Goal: Task Accomplishment & Management: Manage account settings

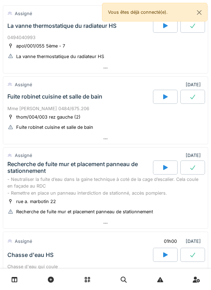
scroll to position [76, 0]
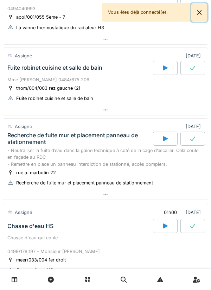
click at [202, 15] on button "Close" at bounding box center [200, 12] width 16 height 19
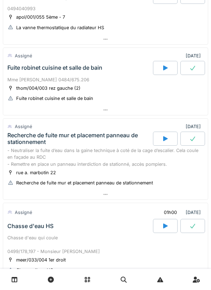
click at [55, 113] on div at bounding box center [105, 110] width 205 height 10
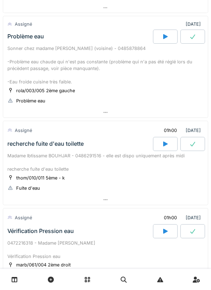
scroll to position [623, 0]
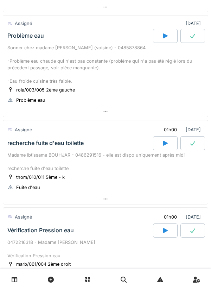
click at [23, 117] on div at bounding box center [105, 112] width 205 height 10
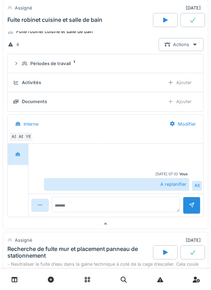
scroll to position [0, 0]
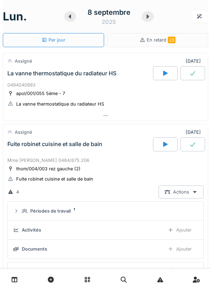
click at [70, 17] on icon at bounding box center [70, 16] width 2 height 4
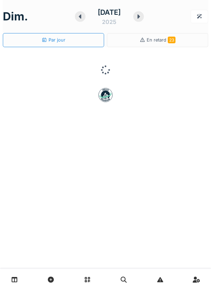
click at [79, 18] on icon at bounding box center [80, 16] width 2 height 4
click at [78, 18] on icon at bounding box center [81, 17] width 7 height 6
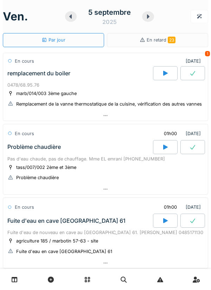
click at [112, 120] on div at bounding box center [105, 116] width 205 height 10
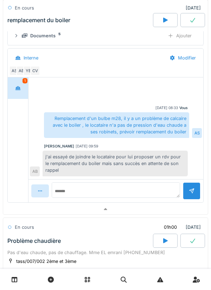
scroll to position [142, 0]
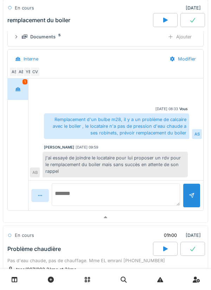
click at [142, 193] on textarea at bounding box center [116, 194] width 129 height 23
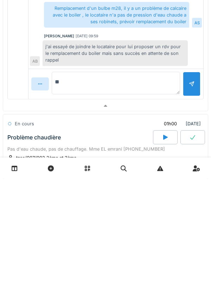
type textarea "*"
type textarea "**********"
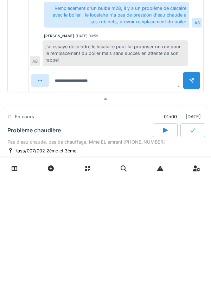
click at [188, 201] on div at bounding box center [192, 191] width 18 height 17
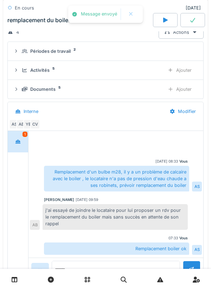
scroll to position [0, 0]
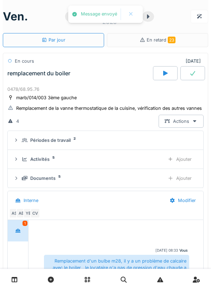
click at [51, 146] on summary "Périodes de travail 2" at bounding box center [106, 140] width 190 height 13
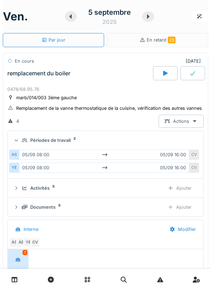
click at [53, 139] on div "Périodes de travail" at bounding box center [50, 140] width 40 height 7
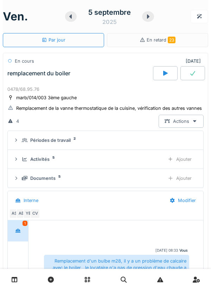
click at [185, 157] on div "Ajouter" at bounding box center [180, 159] width 36 height 13
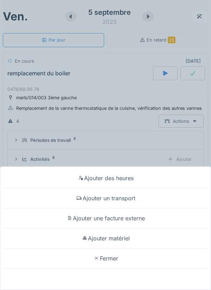
click at [140, 236] on div "Ajouter matériel" at bounding box center [106, 239] width 208 height 20
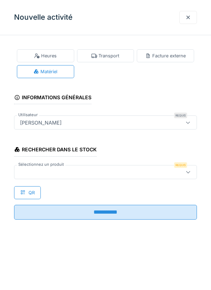
click at [174, 173] on div at bounding box center [105, 172] width 183 height 14
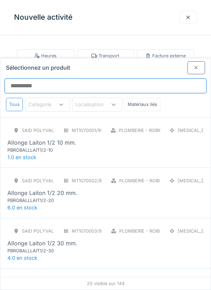
click at [183, 79] on input "Sélectionnez un produit" at bounding box center [106, 86] width 202 height 15
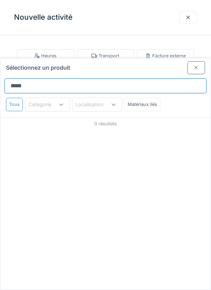
type input "******"
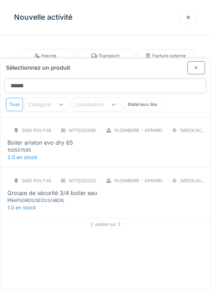
click at [35, 138] on div "Boiler ariston evo dry 65" at bounding box center [40, 142] width 66 height 8
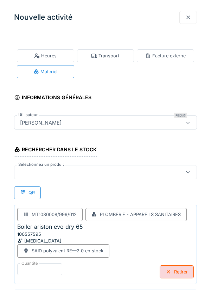
click at [26, 175] on div at bounding box center [94, 172] width 154 height 8
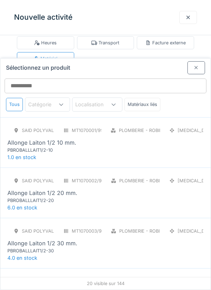
scroll to position [27, 0]
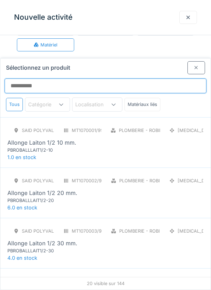
click at [171, 79] on input "Sélectionnez un produit" at bounding box center [106, 86] width 202 height 15
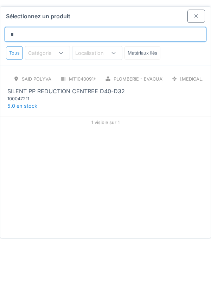
type input "*****"
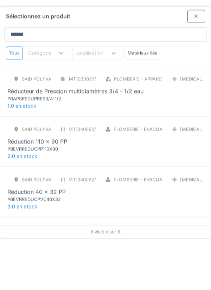
click at [17, 147] on div "PBAPSREDUPRES3/4-1/2" at bounding box center [49, 150] width 85 height 7
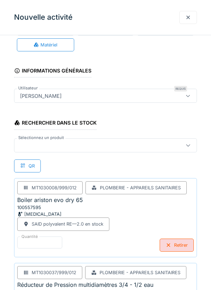
click at [41, 152] on div at bounding box center [105, 145] width 183 height 14
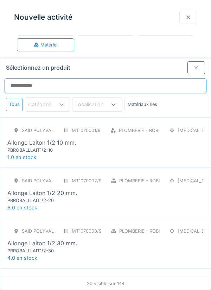
click at [21, 79] on input "Sélectionnez un produit" at bounding box center [106, 86] width 202 height 15
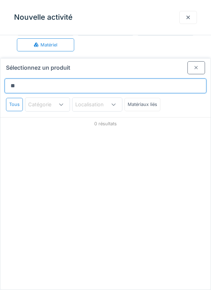
type input "******"
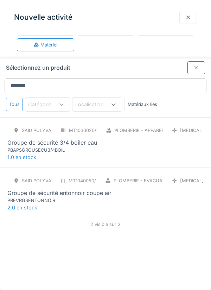
click at [42, 147] on div "PBAPSGROUSECU3/4BOIL" at bounding box center [49, 150] width 85 height 7
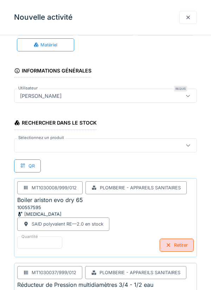
click at [48, 142] on div at bounding box center [94, 146] width 154 height 8
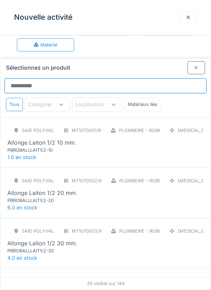
click at [24, 79] on input "Sélectionnez un produit" at bounding box center [106, 86] width 202 height 15
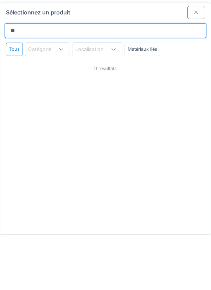
type input "*"
type input "*****"
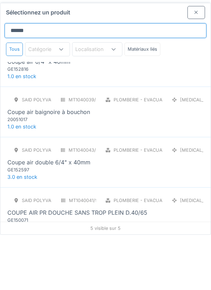
scroll to position [65, 0]
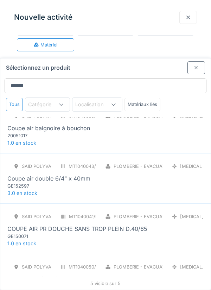
click at [38, 283] on div "PBEVRGSENTONNOIR" at bounding box center [49, 286] width 85 height 7
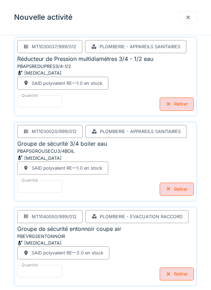
scroll to position [255, 0]
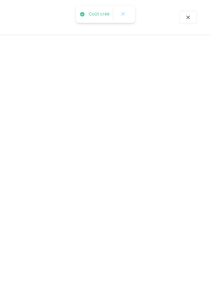
scroll to position [0, 0]
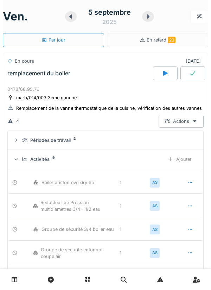
click at [187, 159] on div "Ajouter" at bounding box center [180, 159] width 36 height 13
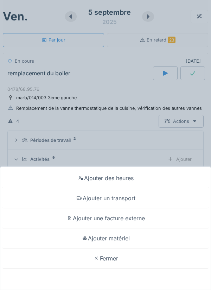
click at [138, 249] on div "Ajouter matériel" at bounding box center [106, 239] width 208 height 20
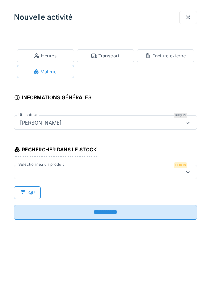
click at [176, 167] on div "Requis" at bounding box center [180, 165] width 13 height 6
click at [176, 176] on div at bounding box center [105, 172] width 183 height 14
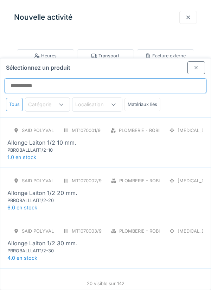
click at [168, 79] on input "Sélectionnez un produit" at bounding box center [106, 86] width 202 height 15
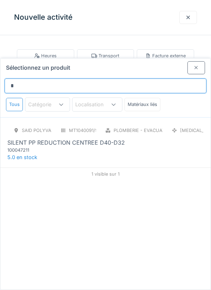
type input "*****"
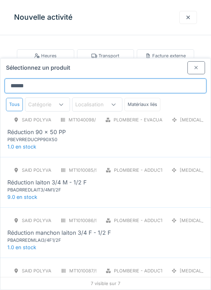
scroll to position [165, 0]
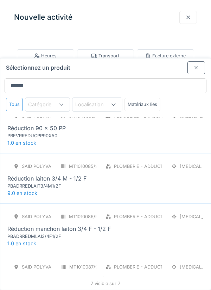
click at [171, 160] on div "SAID polyvalent RE MT1010085/999/012 Plomberie - Adduction raccord PCE Réductio…" at bounding box center [105, 175] width 196 height 30
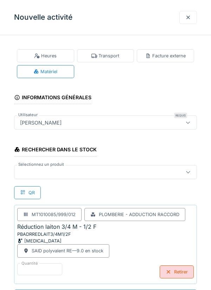
scroll to position [0, 0]
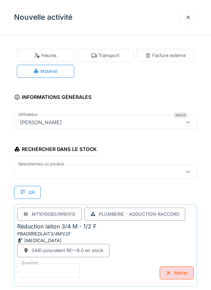
click at [70, 268] on input "*" at bounding box center [48, 270] width 63 height 15
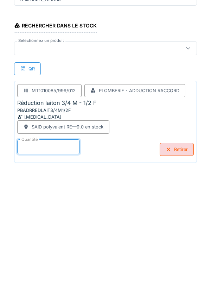
scroll to position [37, 0]
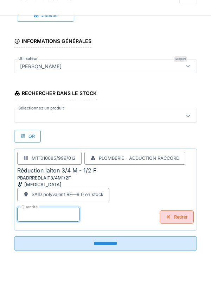
type input "*"
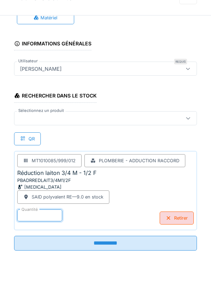
click at [154, 131] on div at bounding box center [105, 138] width 183 height 14
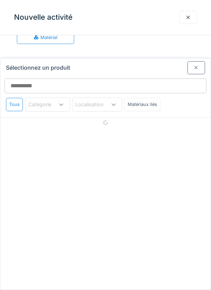
scroll to position [27, 0]
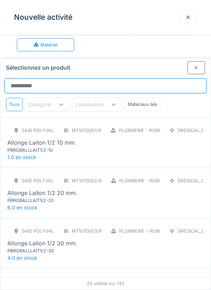
click at [184, 79] on input "Sélectionnez un produit" at bounding box center [106, 86] width 202 height 15
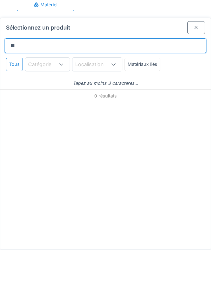
type input "*"
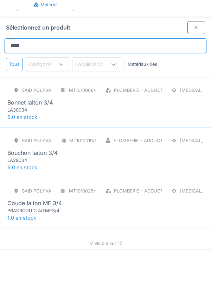
type input "*****"
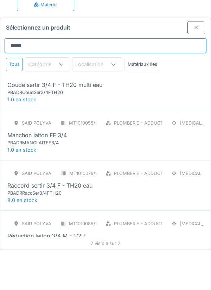
scroll to position [17, 0]
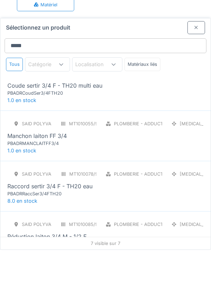
click at [187, 119] on div "SAID polyvalent RE MT1010033/999/012 Plomberie - Adduction raccord PCE Coude se…" at bounding box center [105, 125] width 211 height 50
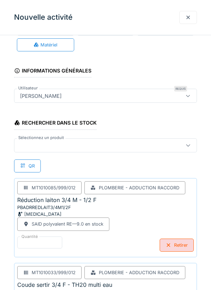
click at [172, 140] on div at bounding box center [105, 145] width 183 height 14
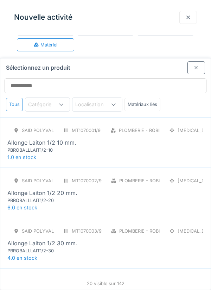
click at [8, 279] on div "20 visible sur 142" at bounding box center [105, 283] width 211 height 13
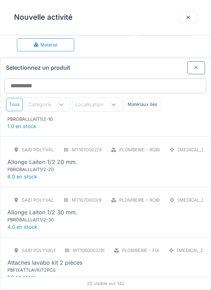
scroll to position [32, 0]
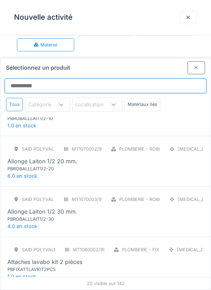
click at [171, 79] on input "Sélectionnez un produit" at bounding box center [106, 86] width 202 height 15
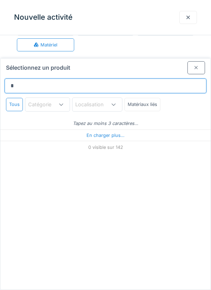
scroll to position [0, 0]
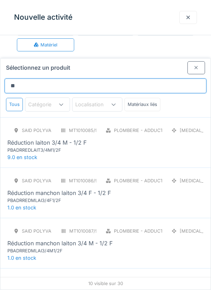
type input "*"
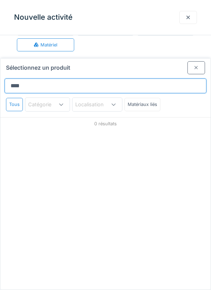
type input "*****"
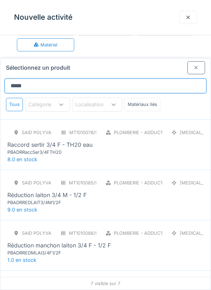
scroll to position [98, 0]
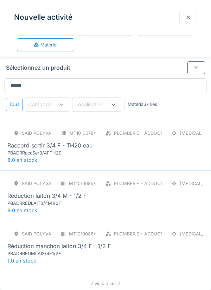
click at [154, 132] on div "SAID polyvalent RE MT1010078/999/012 Plomberie - Adduction raccord PCE Raccord …" at bounding box center [105, 145] width 211 height 50
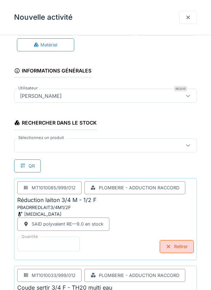
click at [64, 243] on input "*" at bounding box center [48, 244] width 63 height 15
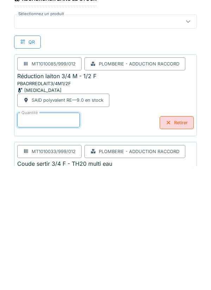
scroll to position [63, 0]
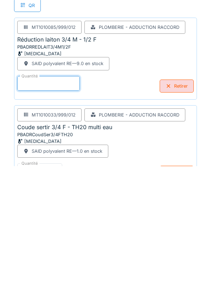
type input "*"
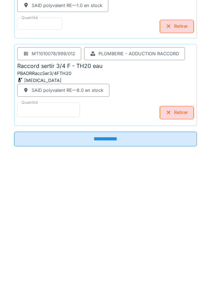
click at [70, 237] on input "*" at bounding box center [48, 233] width 63 height 15
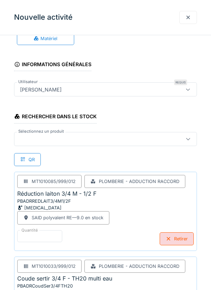
scroll to position [0, 0]
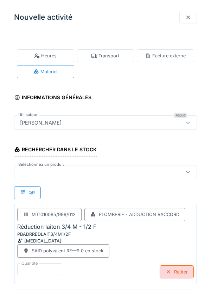
type input "*"
click at [143, 137] on fieldset "**********" at bounding box center [105, 260] width 183 height 439
click at [147, 173] on div at bounding box center [94, 172] width 154 height 8
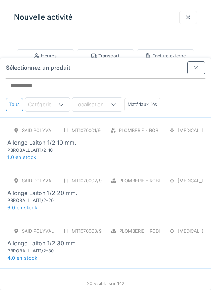
scroll to position [27, 0]
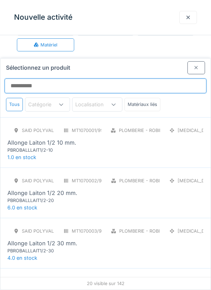
click at [173, 79] on input "Sélectionnez un produit" at bounding box center [106, 86] width 202 height 15
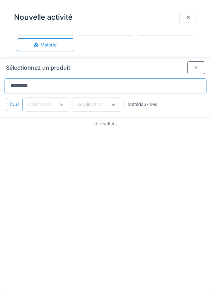
scroll to position [0, 0]
type input "*******"
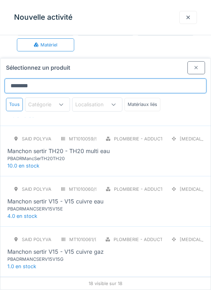
scroll to position [546, 0]
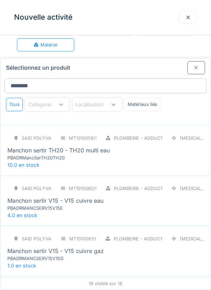
click at [108, 132] on div "SAID polyvalent RE MT1010059/999/012 Plomberie - Adduction raccord PCE Manchon …" at bounding box center [105, 147] width 196 height 30
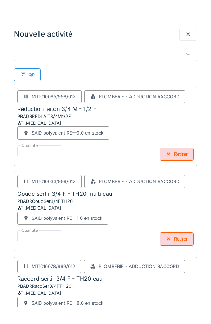
scroll to position [255, 0]
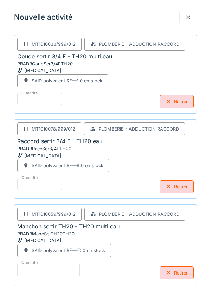
click at [68, 270] on input "*" at bounding box center [48, 270] width 63 height 15
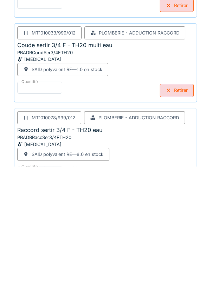
scroll to position [292, 0]
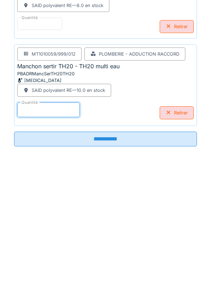
type input "*"
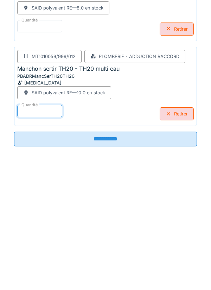
click at [143, 263] on input "**********" at bounding box center [105, 263] width 183 height 15
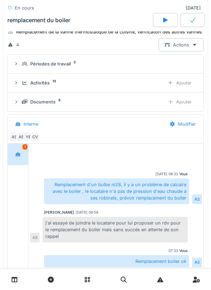
scroll to position [48, 0]
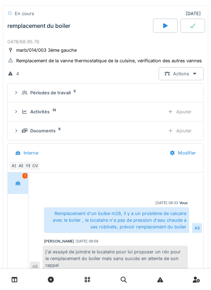
click at [186, 110] on div "Ajouter" at bounding box center [180, 111] width 36 height 13
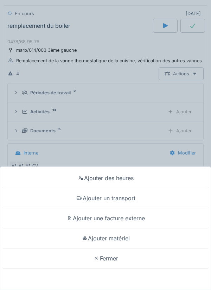
click at [132, 237] on div "Ajouter matériel" at bounding box center [106, 239] width 208 height 20
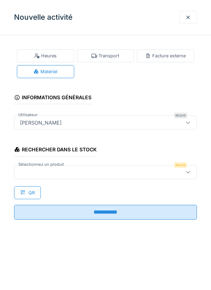
click at [138, 169] on div at bounding box center [94, 172] width 154 height 8
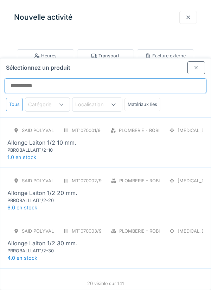
click at [172, 79] on input "Sélectionnez un produit" at bounding box center [106, 86] width 202 height 15
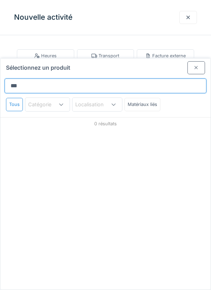
type input "****"
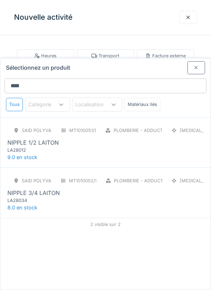
click at [148, 138] on div "NIPPLE 1/2 LAITON" at bounding box center [105, 142] width 196 height 8
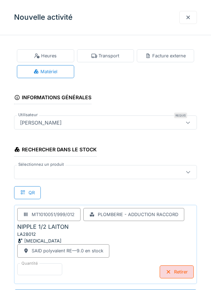
click at [127, 173] on div at bounding box center [94, 172] width 154 height 8
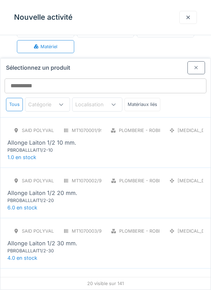
scroll to position [27, 0]
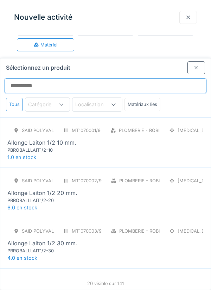
click at [164, 79] on input "Sélectionnez un produit" at bounding box center [106, 86] width 202 height 15
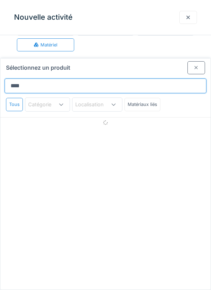
type input "*****"
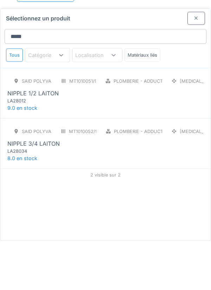
click at [112, 174] on div "SAID polyvalent RE MT1010052/999/012 Plomberie - Adduction raccord PCE NIPPLE 3…" at bounding box center [105, 189] width 196 height 30
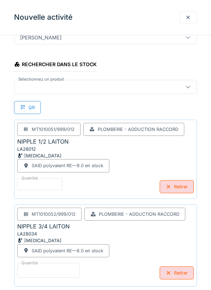
click at [58, 268] on input "*" at bounding box center [48, 270] width 63 height 15
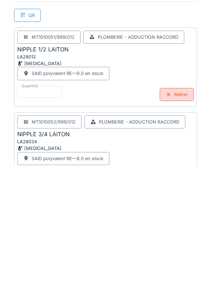
scroll to position [122, 0]
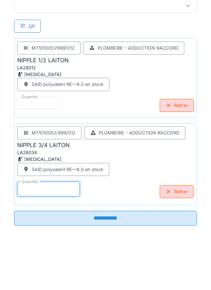
type input "*"
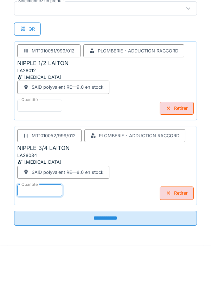
click at [110, 146] on div "Quantité * Retirer" at bounding box center [105, 153] width 177 height 18
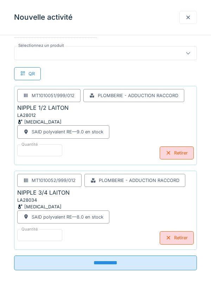
scroll to position [119, 0]
click at [75, 107] on div "NIPPLE 1/2 LAITON" at bounding box center [105, 108] width 177 height 8
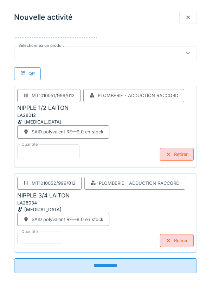
click at [68, 149] on input "*" at bounding box center [48, 151] width 63 height 15
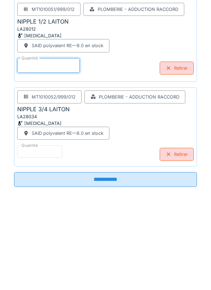
type input "*"
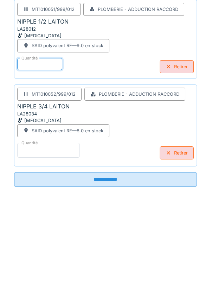
click at [69, 240] on input "*" at bounding box center [48, 236] width 63 height 15
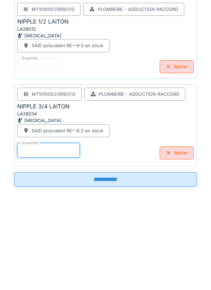
type input "*"
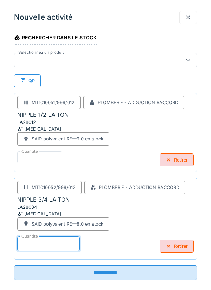
type input "*"
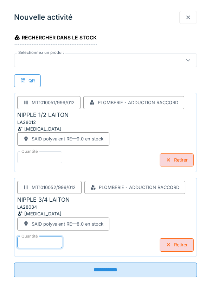
click at [160, 58] on div at bounding box center [94, 60] width 154 height 8
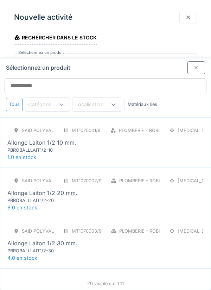
scroll to position [27, 0]
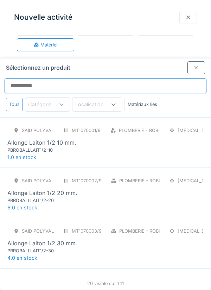
click at [190, 79] on input "Sélectionnez un produit" at bounding box center [106, 86] width 202 height 15
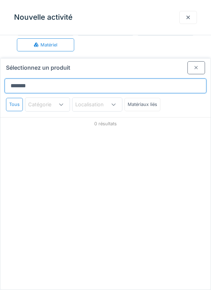
type input "*******"
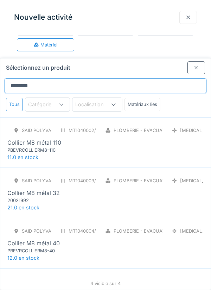
scroll to position [14, 0]
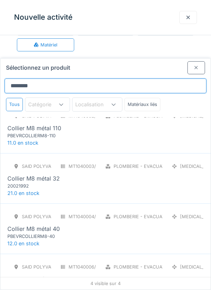
click at [149, 79] on input "*******" at bounding box center [106, 86] width 202 height 15
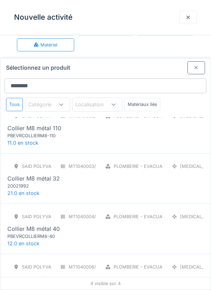
click at [194, 64] on div at bounding box center [197, 67] width 6 height 7
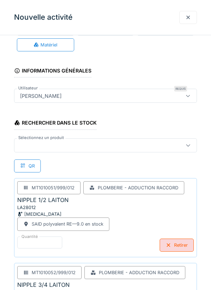
click at [139, 146] on div at bounding box center [94, 146] width 154 height 8
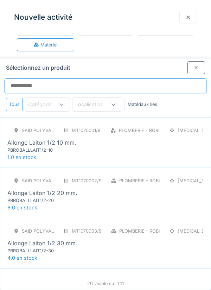
click at [187, 79] on input "Sélectionnez un produit" at bounding box center [106, 86] width 202 height 15
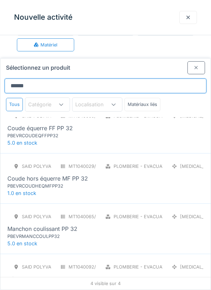
type input "*****"
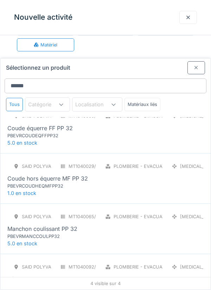
click at [164, 58] on div "Sélectionnez un produit" at bounding box center [105, 66] width 211 height 16
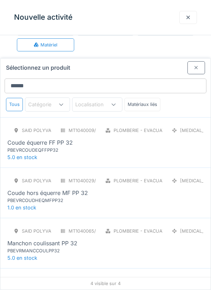
click at [118, 131] on div "SAID polyvalent RE MT1040009/999/012 Plomberie - Evacuation raccord PCE Coude é…" at bounding box center [105, 142] width 211 height 50
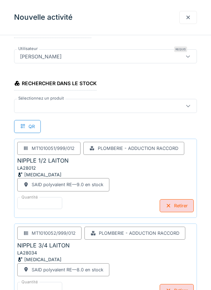
click at [145, 112] on div at bounding box center [105, 106] width 183 height 14
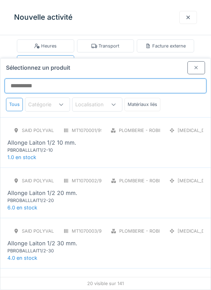
click at [174, 79] on input "Sélectionnez un produit" at bounding box center [106, 86] width 202 height 15
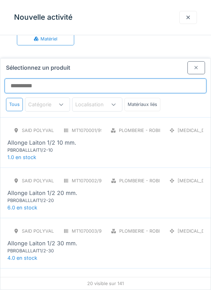
scroll to position [38, 0]
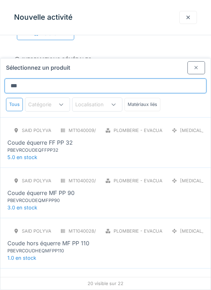
type input "*****"
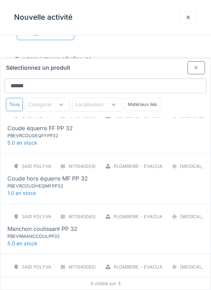
click at [117, 160] on div "SAID polyvalent RE MT1040029/999/012 Plomberie - Evacuation raccord PCE Coude h…" at bounding box center [105, 175] width 196 height 30
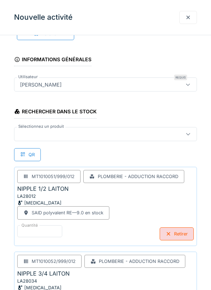
click at [116, 140] on div at bounding box center [105, 134] width 183 height 14
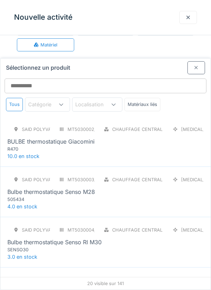
scroll to position [0, 0]
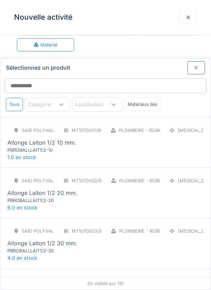
click at [203, 61] on div at bounding box center [197, 67] width 18 height 13
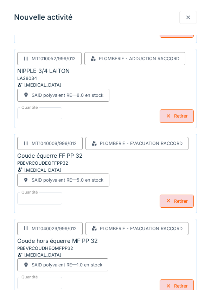
scroll to position [255, 0]
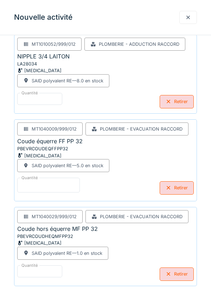
click at [70, 183] on input "*" at bounding box center [48, 185] width 63 height 15
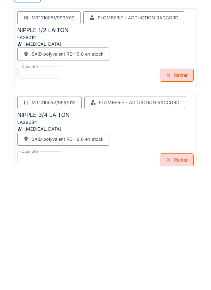
scroll to position [233, 0]
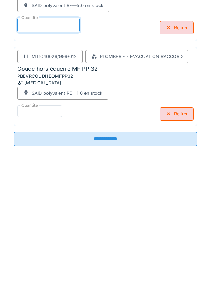
type input "*"
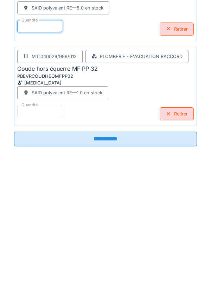
click at [141, 267] on input "**********" at bounding box center [105, 263] width 183 height 15
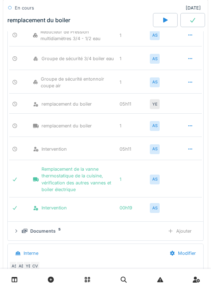
scroll to position [0, 0]
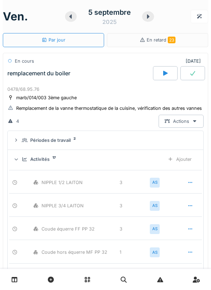
click at [179, 119] on div "Actions" at bounding box center [181, 121] width 45 height 13
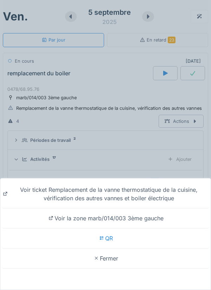
click at [144, 132] on div "Voir ticket Remplacement de la vanne thermostatique de la cuisine, vérification…" at bounding box center [105, 145] width 211 height 290
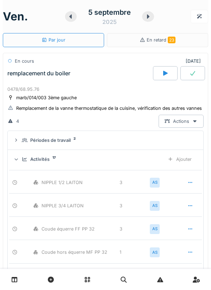
click at [146, 121] on div "4 Actions" at bounding box center [105, 121] width 196 height 13
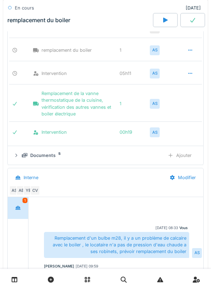
scroll to position [437, 0]
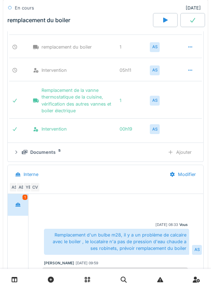
click at [143, 151] on div "Documents 5" at bounding box center [90, 152] width 137 height 7
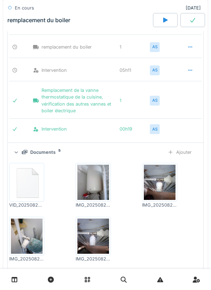
click at [185, 155] on div "Ajouter" at bounding box center [180, 152] width 36 height 13
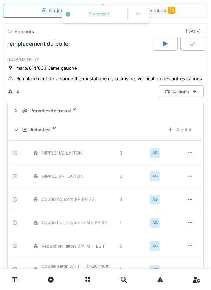
scroll to position [29, 0]
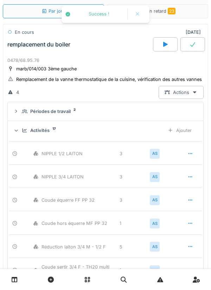
click at [184, 134] on div "Ajouter" at bounding box center [180, 130] width 36 height 13
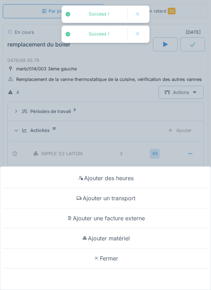
click at [130, 238] on div "Ajouter matériel" at bounding box center [106, 239] width 208 height 20
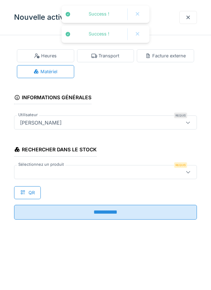
click at [126, 178] on div at bounding box center [105, 172] width 183 height 14
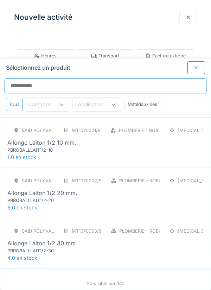
click at [149, 79] on input "Sélectionnez un produit" at bounding box center [106, 86] width 202 height 15
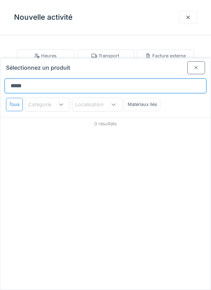
type input "*******"
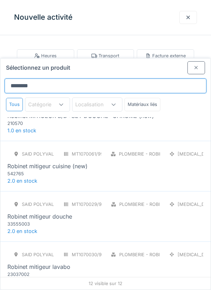
scroll to position [227, 0]
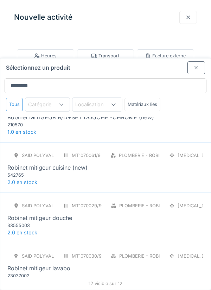
click at [158, 111] on div "SAID polyvalent RE MT1070062/999/012 Plomberie - Robinetterie PCE Robinet MITIG…" at bounding box center [105, 117] width 211 height 50
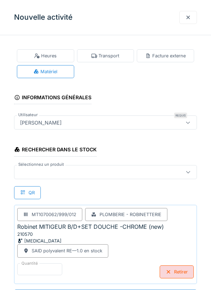
scroll to position [0, 0]
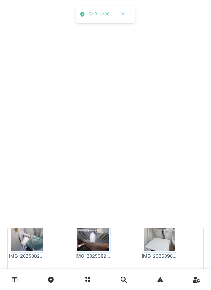
scroll to position [0, 0]
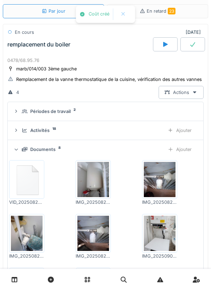
click at [187, 154] on div "Ajouter" at bounding box center [180, 149] width 36 height 13
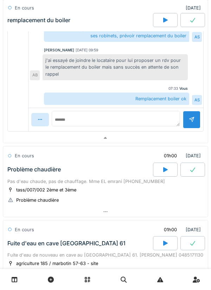
scroll to position [384, 0]
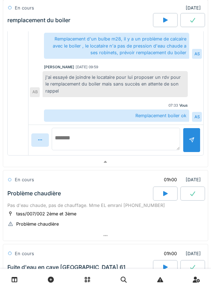
click at [146, 137] on textarea at bounding box center [116, 139] width 129 height 23
type textarea "*"
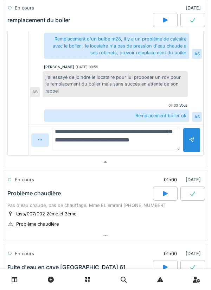
scroll to position [17, 0]
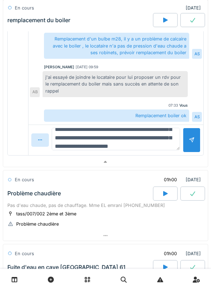
type textarea "**********"
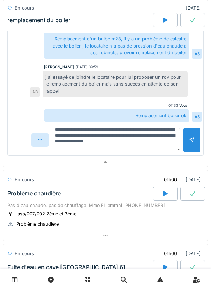
click at [190, 143] on div at bounding box center [192, 140] width 6 height 7
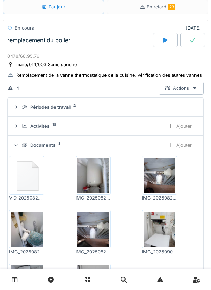
scroll to position [20, 0]
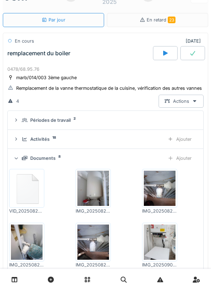
click at [201, 57] on div at bounding box center [193, 53] width 25 height 14
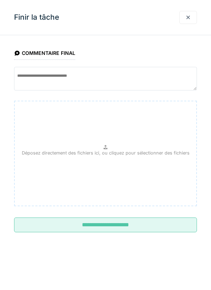
click at [159, 227] on input "**********" at bounding box center [105, 225] width 183 height 15
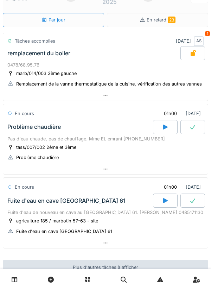
click at [36, 169] on div at bounding box center [105, 169] width 205 height 10
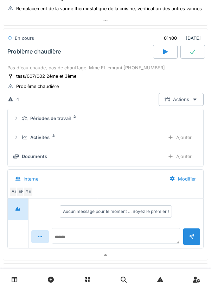
scroll to position [121, 0]
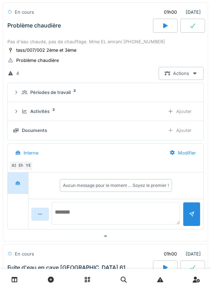
click at [142, 209] on textarea at bounding box center [116, 213] width 129 height 23
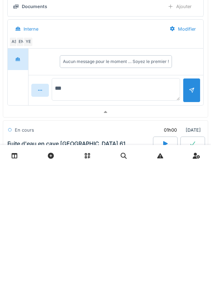
type textarea "****"
type textarea "**********"
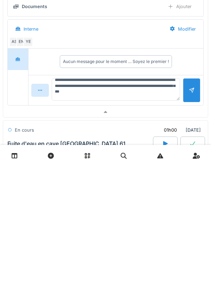
click at [206, 221] on div "**********" at bounding box center [106, 134] width 206 height 194
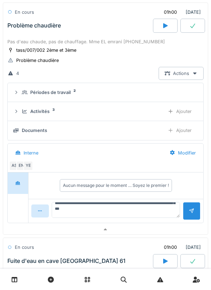
scroll to position [14, 0]
click at [132, 228] on div at bounding box center [105, 229] width 205 height 10
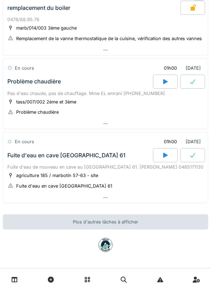
scroll to position [65, 0]
click at [170, 119] on div at bounding box center [105, 124] width 205 height 10
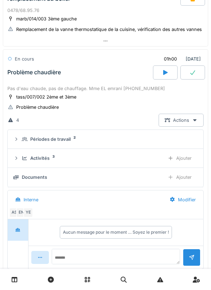
scroll to position [95, 0]
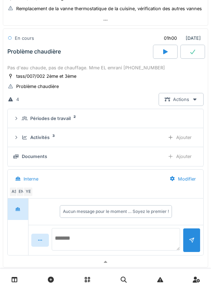
click at [147, 237] on textarea at bounding box center [116, 239] width 129 height 23
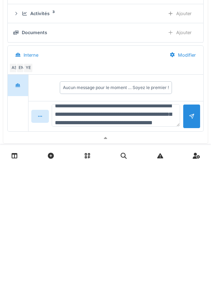
scroll to position [17, 0]
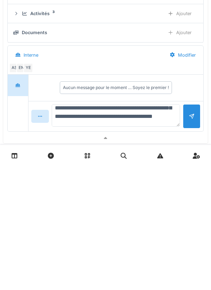
click at [142, 239] on textarea "**********" at bounding box center [116, 239] width 129 height 23
click at [100, 242] on textarea "**********" at bounding box center [116, 239] width 129 height 23
click at [145, 248] on textarea "**********" at bounding box center [116, 239] width 129 height 23
type textarea "**********"
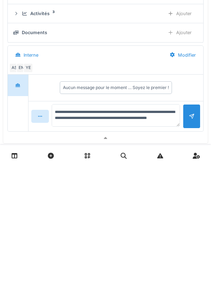
click at [191, 243] on div at bounding box center [192, 240] width 6 height 7
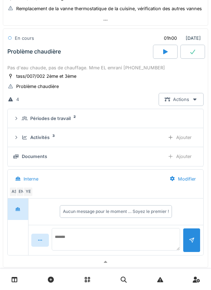
scroll to position [0, 0]
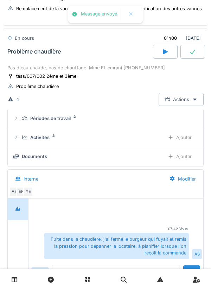
click at [188, 134] on div "Ajouter" at bounding box center [180, 137] width 36 height 13
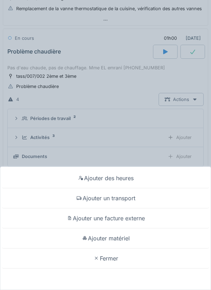
click at [161, 147] on div "Ajouter des heures Ajouter un transport Ajouter une facture externe Ajouter mat…" at bounding box center [105, 145] width 211 height 290
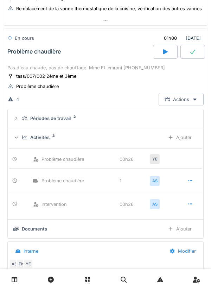
click at [188, 137] on div "Ajouter" at bounding box center [180, 137] width 36 height 13
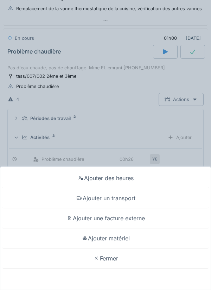
click at [155, 135] on div "Ajouter des heures Ajouter un transport Ajouter une facture externe Ajouter mat…" at bounding box center [105, 145] width 211 height 290
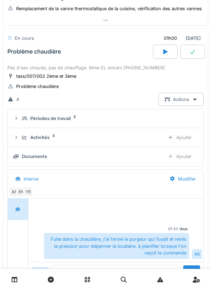
click at [187, 154] on div "Ajouter" at bounding box center [180, 156] width 36 height 13
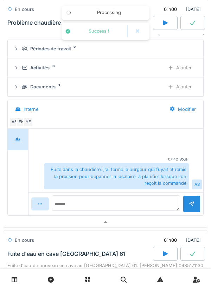
scroll to position [264, 0]
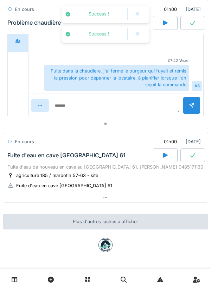
click at [128, 195] on div at bounding box center [105, 198] width 205 height 10
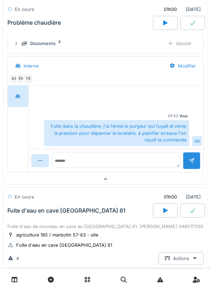
scroll to position [0, 0]
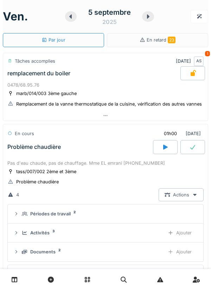
click at [144, 27] on div "ven. 5 septembre 2025 Par jour En retard 23" at bounding box center [106, 23] width 206 height 47
click at [145, 20] on div at bounding box center [148, 16] width 12 height 11
click at [145, 19] on div at bounding box center [140, 16] width 11 height 11
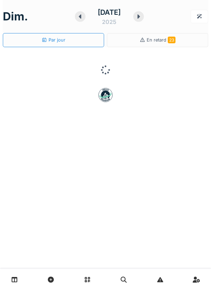
click at [142, 16] on icon at bounding box center [138, 17] width 7 height 6
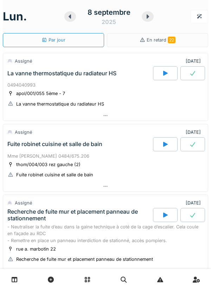
click at [210, 95] on div "lun. 8 septembre 2025 Par jour En retard 22 Assigné 08/09/2025 La vanne thermos…" at bounding box center [105, 145] width 211 height 290
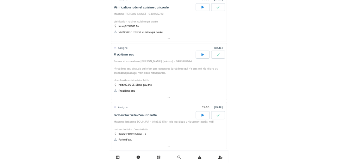
scroll to position [538, 0]
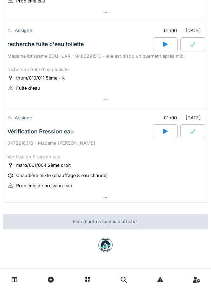
click at [208, 31] on div "lun. 8 septembre 2025 Par jour En retard 22 Assigné 08/09/2025 La vanne thermos…" at bounding box center [105, 145] width 211 height 290
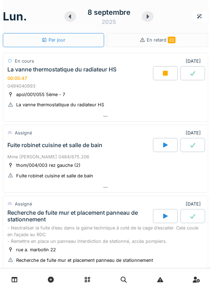
click at [179, 242] on div "- Neutraliser la fuite d’eau dans la gaine technique à coté de la cage d’escali…" at bounding box center [105, 235] width 196 height 20
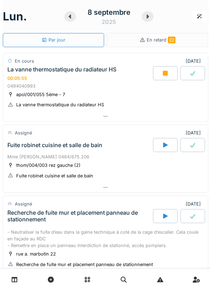
click at [114, 113] on div at bounding box center [105, 116] width 205 height 10
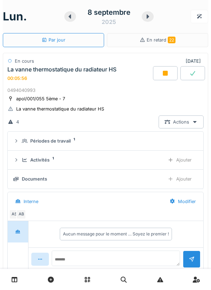
scroll to position [25, 0]
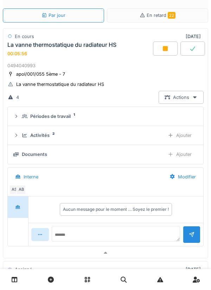
click at [159, 68] on div "0494040993" at bounding box center [105, 65] width 196 height 7
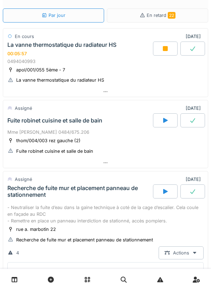
click at [186, 79] on div "apol/001/055 5ème - 7 La vanne thermostatique du radiateur HS" at bounding box center [105, 75] width 196 height 18
click at [133, 96] on div at bounding box center [105, 92] width 205 height 10
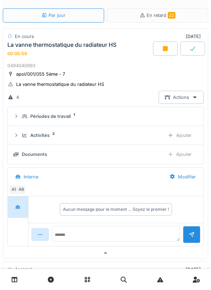
click at [185, 96] on div "Actions" at bounding box center [181, 97] width 45 height 13
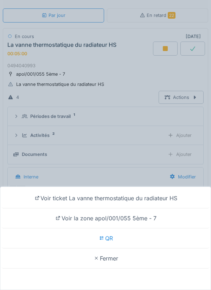
click at [148, 196] on div "Voir ticket La vanne thermostatique du radiateur HS" at bounding box center [106, 198] width 208 height 20
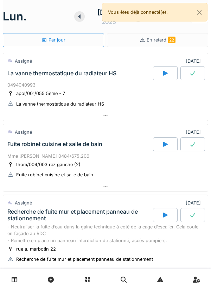
click at [187, 72] on div at bounding box center [193, 73] width 25 height 14
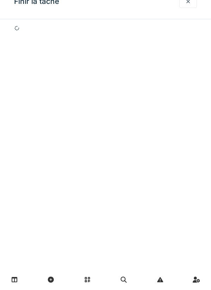
scroll to position [25, 0]
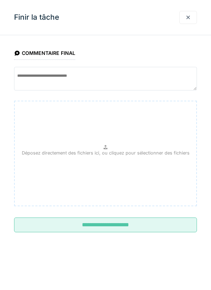
click at [189, 16] on div at bounding box center [189, 17] width 6 height 7
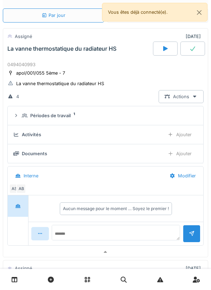
click at [169, 52] on div at bounding box center [165, 49] width 25 height 14
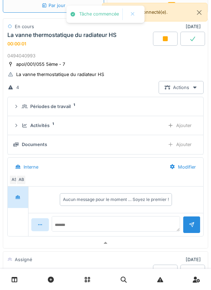
scroll to position [33, 0]
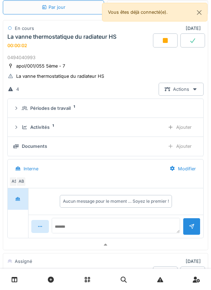
click at [190, 125] on div "Ajouter" at bounding box center [180, 127] width 36 height 13
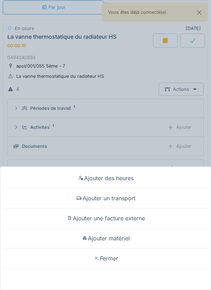
click at [129, 199] on div "Ajouter un transport" at bounding box center [106, 198] width 208 height 20
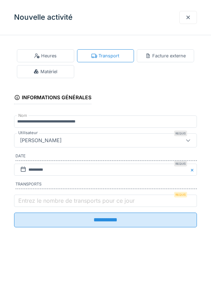
click at [104, 202] on label "Entrez le nombre de transports pour ce jour" at bounding box center [76, 200] width 119 height 8
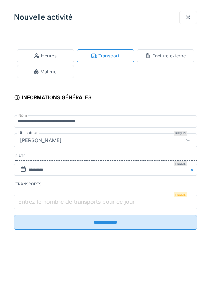
click at [104, 202] on input "Entrez le nombre de transports pour ce jour" at bounding box center [105, 202] width 183 height 15
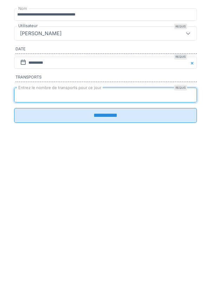
type input "*"
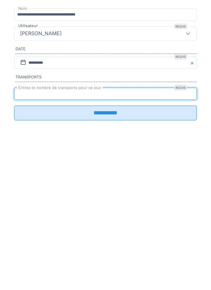
click at [108, 227] on input "**********" at bounding box center [105, 220] width 183 height 15
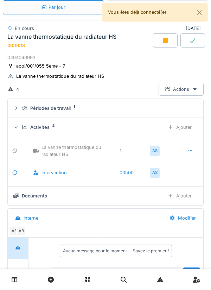
click at [163, 41] on icon at bounding box center [165, 40] width 5 height 5
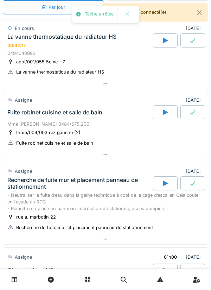
click at [130, 87] on div at bounding box center [105, 84] width 205 height 10
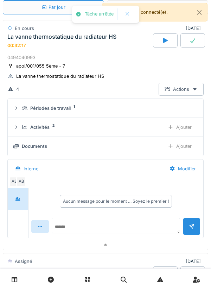
scroll to position [25, 0]
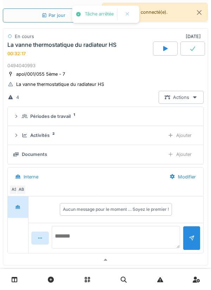
click at [109, 235] on textarea at bounding box center [116, 237] width 129 height 23
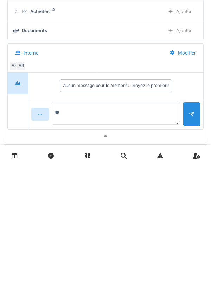
type textarea "*"
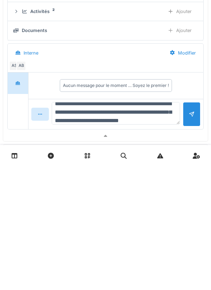
scroll to position [17, 0]
type textarea "**********"
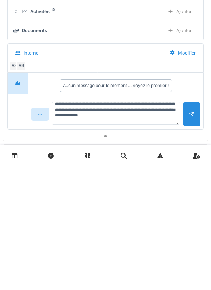
click at [192, 246] on div at bounding box center [192, 238] width 18 height 24
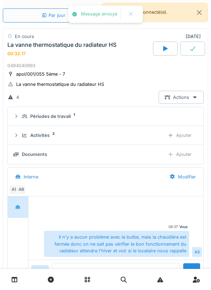
click at [191, 46] on icon at bounding box center [192, 49] width 7 height 6
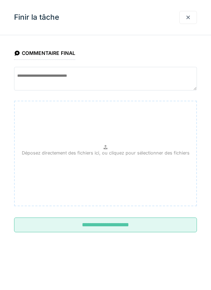
click at [163, 224] on input "**********" at bounding box center [105, 225] width 183 height 15
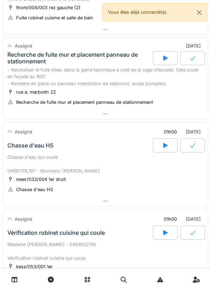
scroll to position [160, 0]
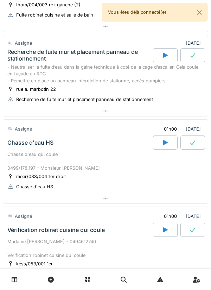
click at [131, 114] on div at bounding box center [105, 111] width 205 height 10
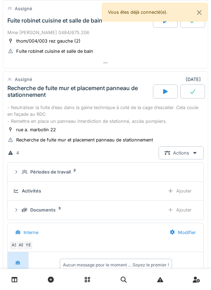
scroll to position [0, 0]
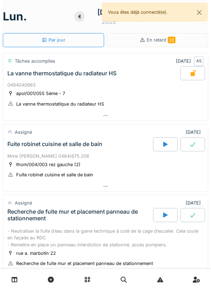
click at [125, 182] on div at bounding box center [105, 186] width 205 height 10
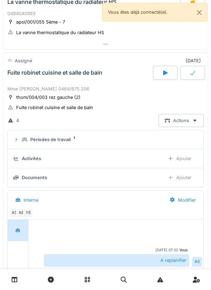
scroll to position [95, 0]
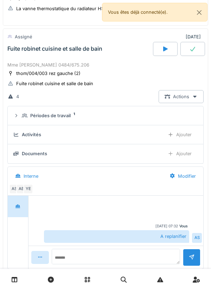
click at [144, 99] on div "4 Actions" at bounding box center [105, 96] width 196 height 13
click at [144, 82] on div "thom/004/003 rez gauche (2) Fuite robinet cuisine et salle de bain" at bounding box center [105, 79] width 196 height 18
click at [108, 260] on textarea at bounding box center [116, 260] width 129 height 23
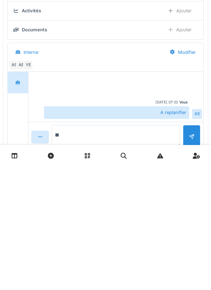
type textarea "*"
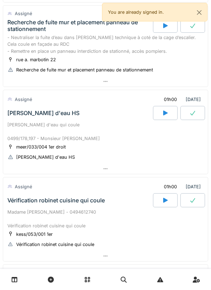
scroll to position [189, 0]
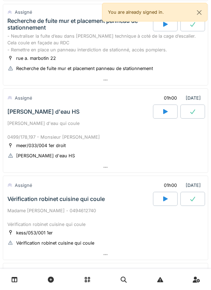
click at [35, 81] on div at bounding box center [105, 80] width 205 height 10
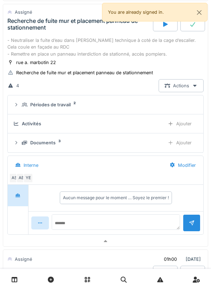
scroll to position [167, 0]
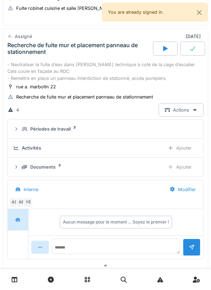
click at [38, 161] on div "Documents 3 Ajouter" at bounding box center [105, 167] width 185 height 13
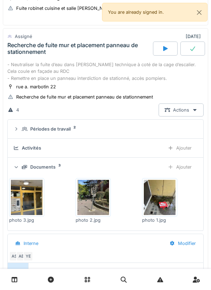
click at [101, 199] on img at bounding box center [93, 197] width 32 height 35
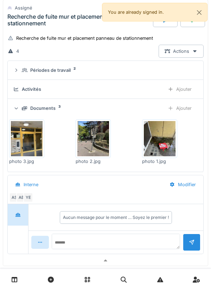
scroll to position [269, 0]
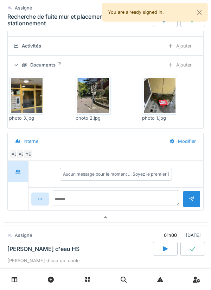
click at [33, 155] on div "YE" at bounding box center [28, 154] width 10 height 10
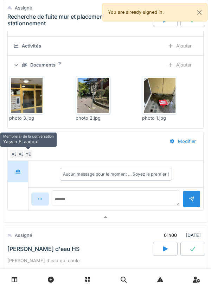
click at [138, 142] on div "Interne" at bounding box center [86, 141] width 155 height 16
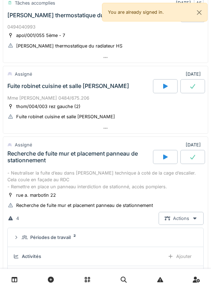
scroll to position [58, 0]
click at [18, 4] on div "Tâches accomplies" at bounding box center [35, 3] width 40 height 7
click at [163, 85] on icon at bounding box center [165, 86] width 5 height 5
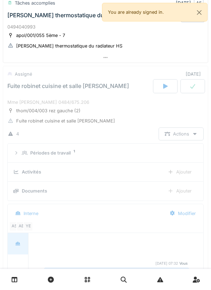
scroll to position [95, 0]
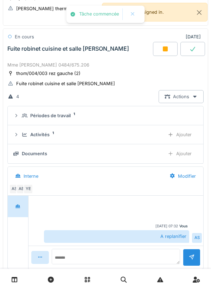
click at [185, 155] on div "Ajouter" at bounding box center [180, 153] width 36 height 13
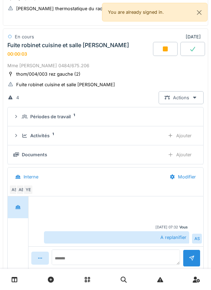
click at [183, 135] on div "Ajouter" at bounding box center [180, 135] width 36 height 13
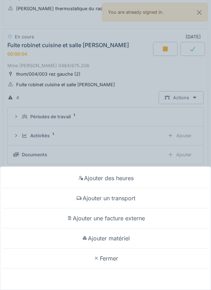
click at [133, 196] on div "Ajouter un transport" at bounding box center [106, 198] width 208 height 20
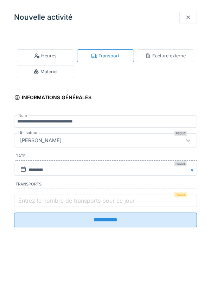
click at [104, 202] on label "Entrez le nombre de transports pour ce jour" at bounding box center [76, 200] width 119 height 8
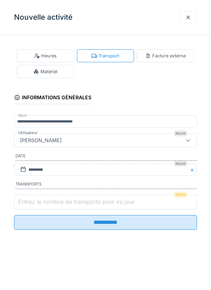
click at [104, 202] on input "Entrez le nombre de transports pour ce jour" at bounding box center [105, 202] width 183 height 15
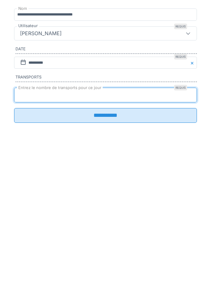
type input "*"
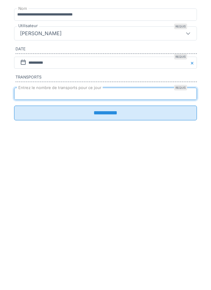
click at [110, 227] on input "**********" at bounding box center [105, 220] width 183 height 15
